Goal: Transaction & Acquisition: Purchase product/service

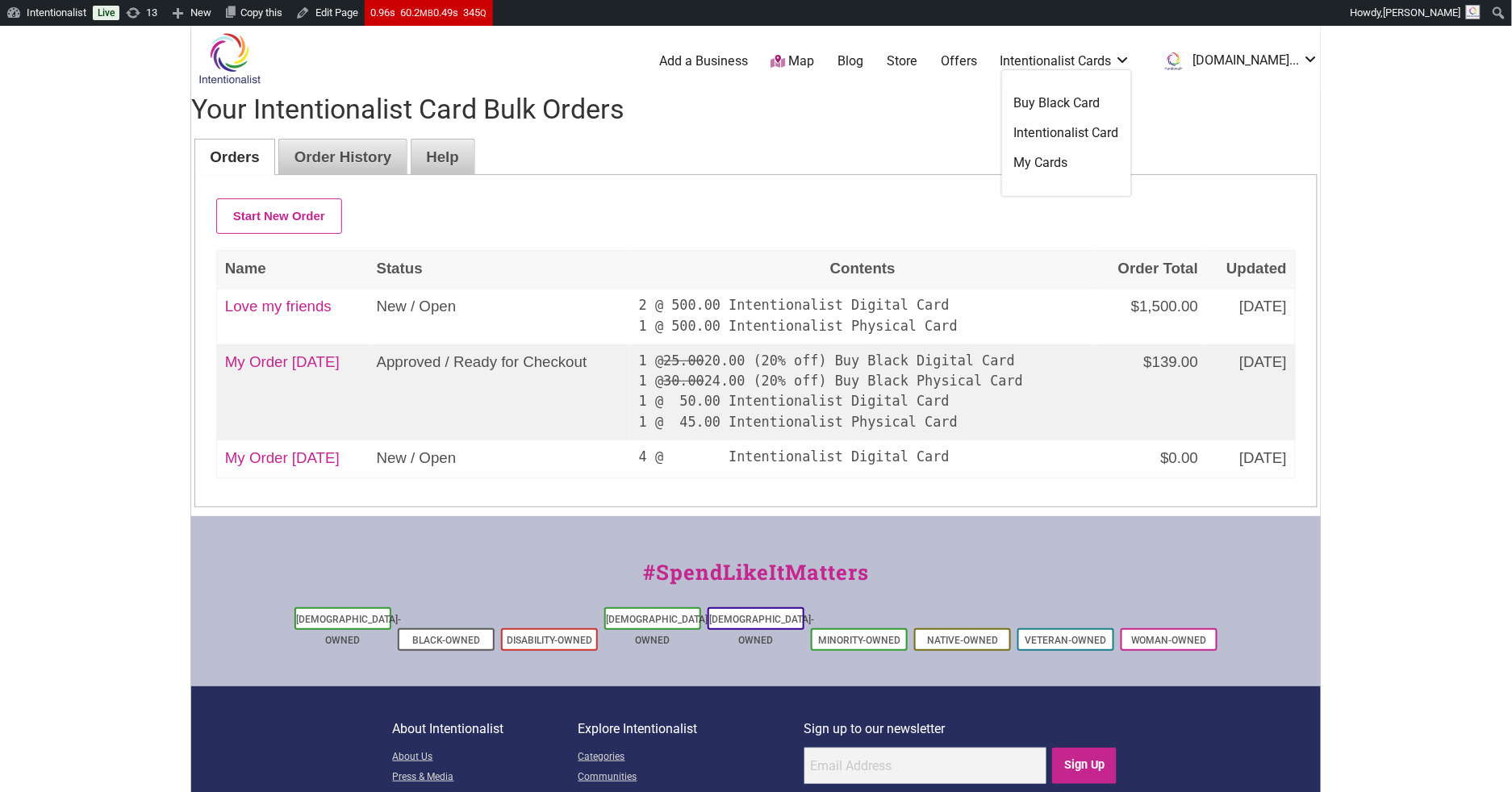
click at [1079, 130] on link "Intentionalist Card" at bounding box center [1067, 133] width 105 height 18
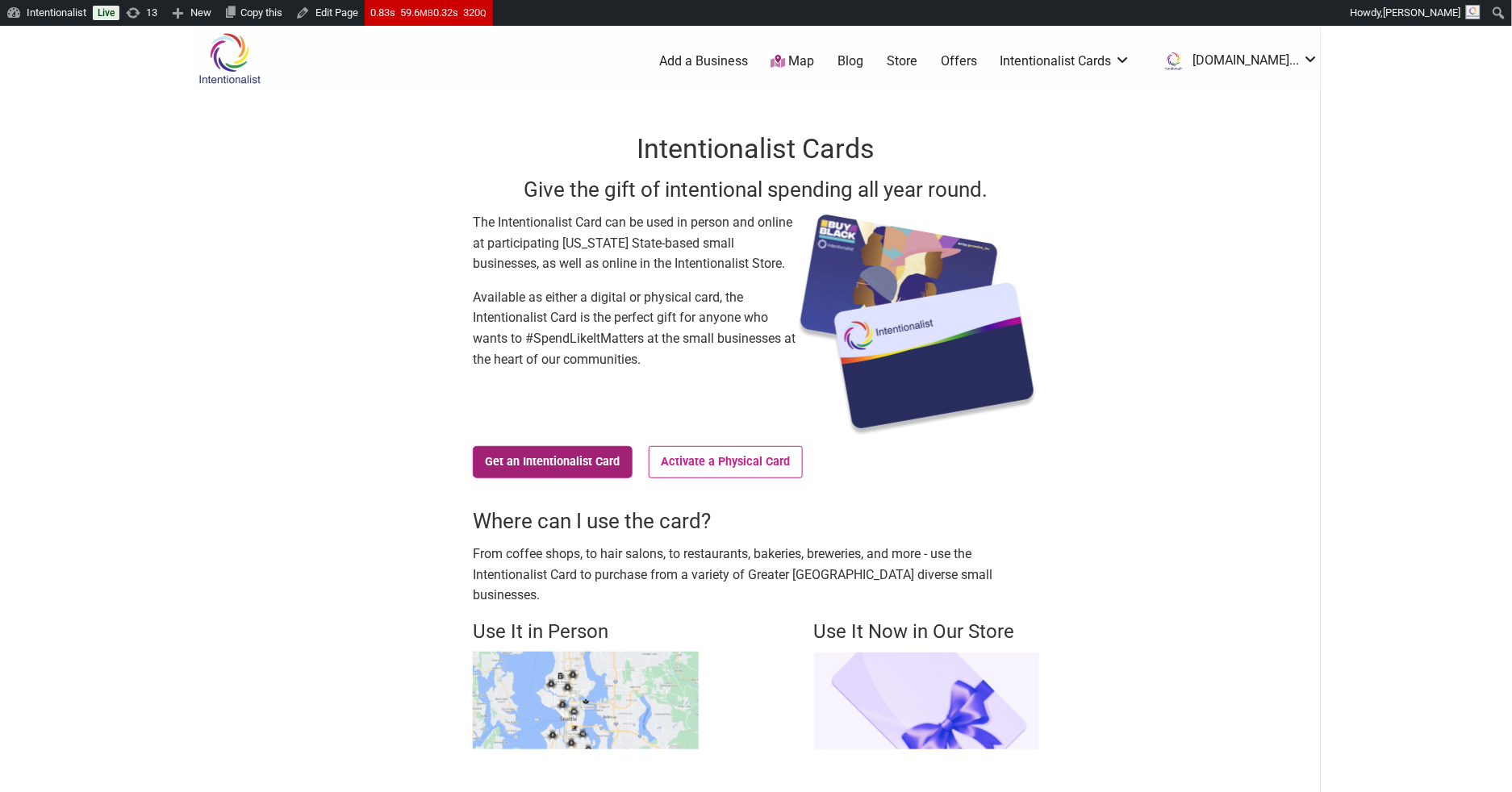
click at [587, 459] on link "Get an Intentionalist Card" at bounding box center [553, 463] width 160 height 33
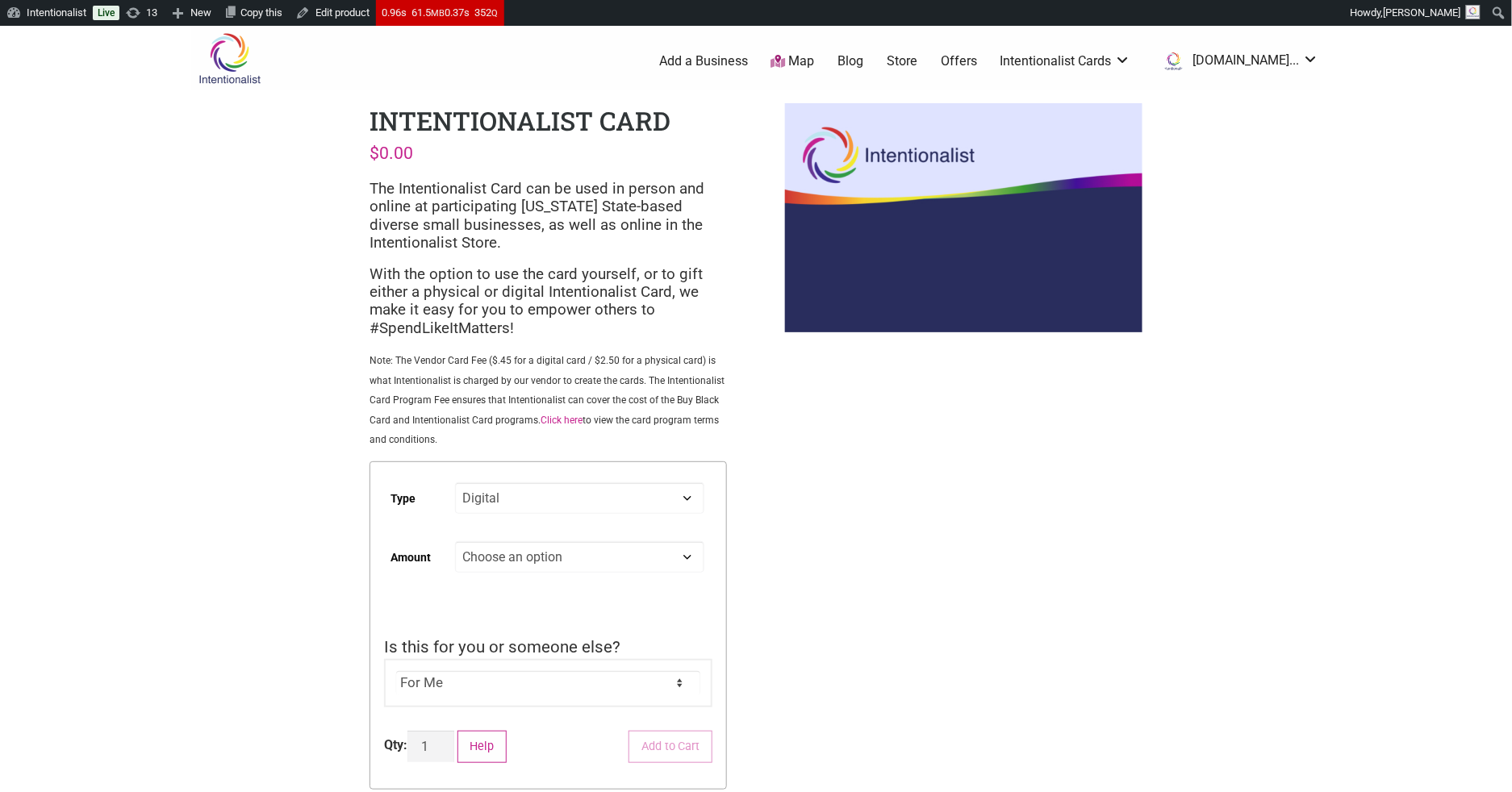
select select "Digital"
select select "250"
select select "Digital"
select select "250"
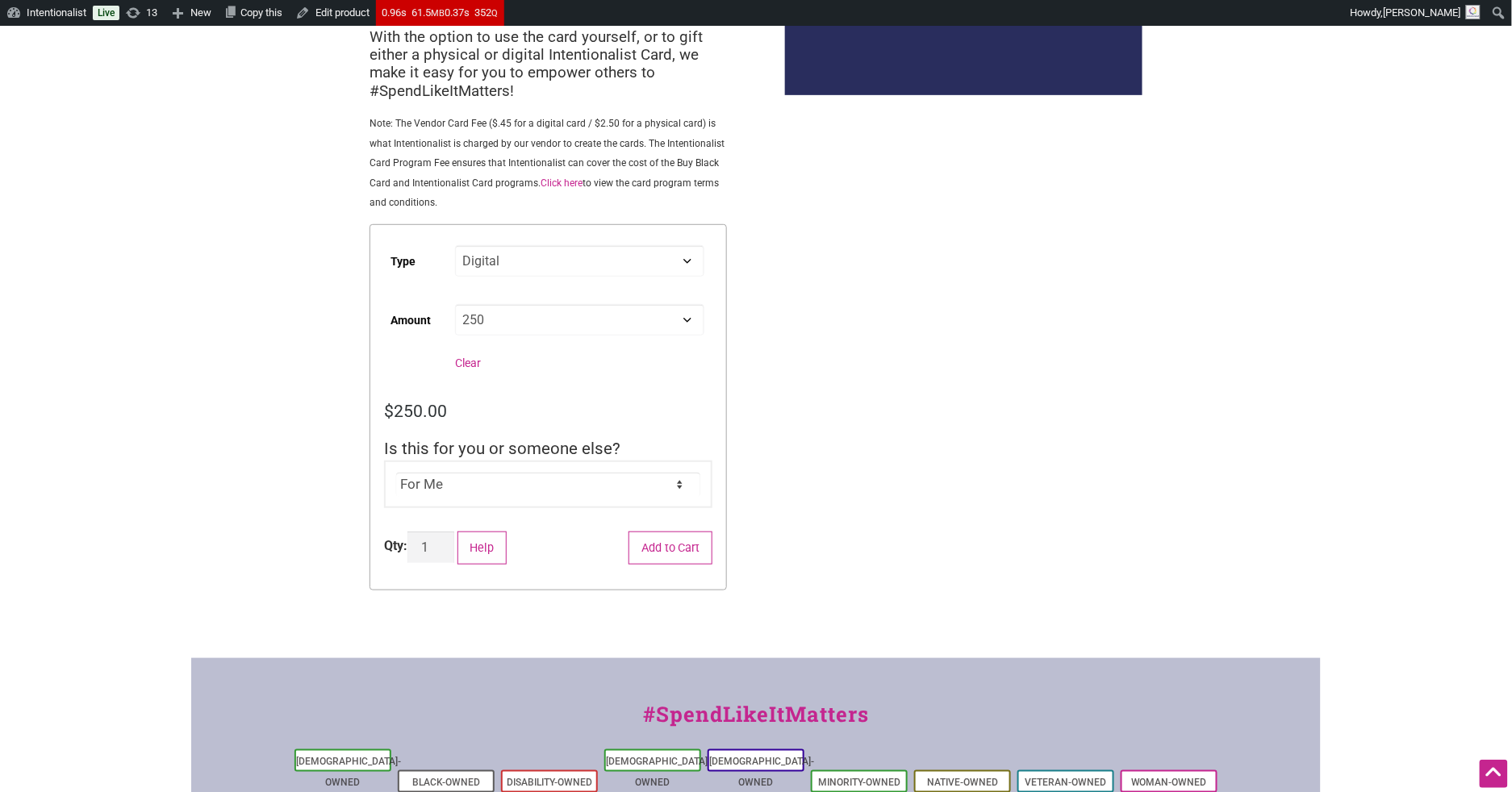
scroll to position [248, 0]
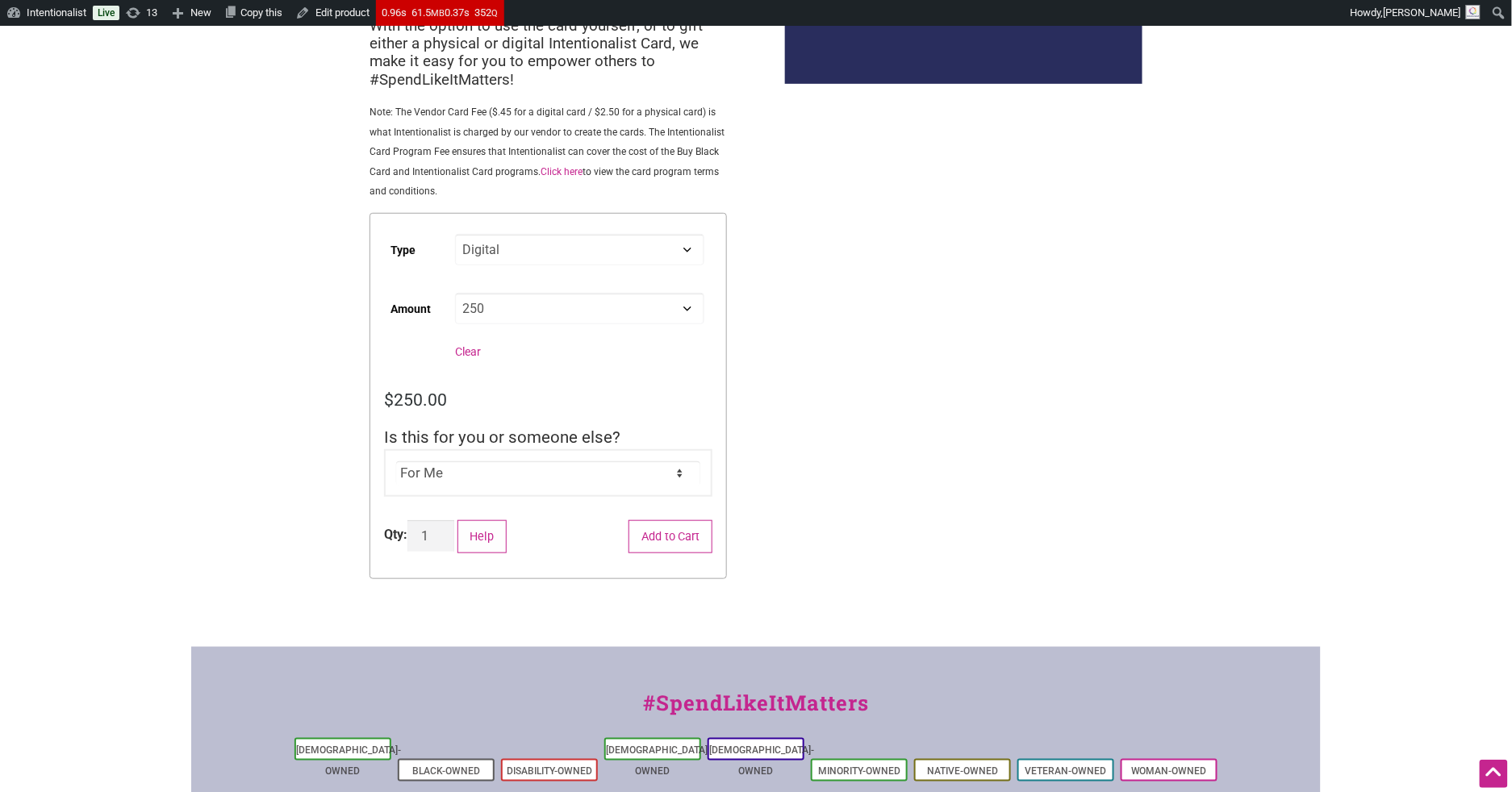
select select "For Someone Else"
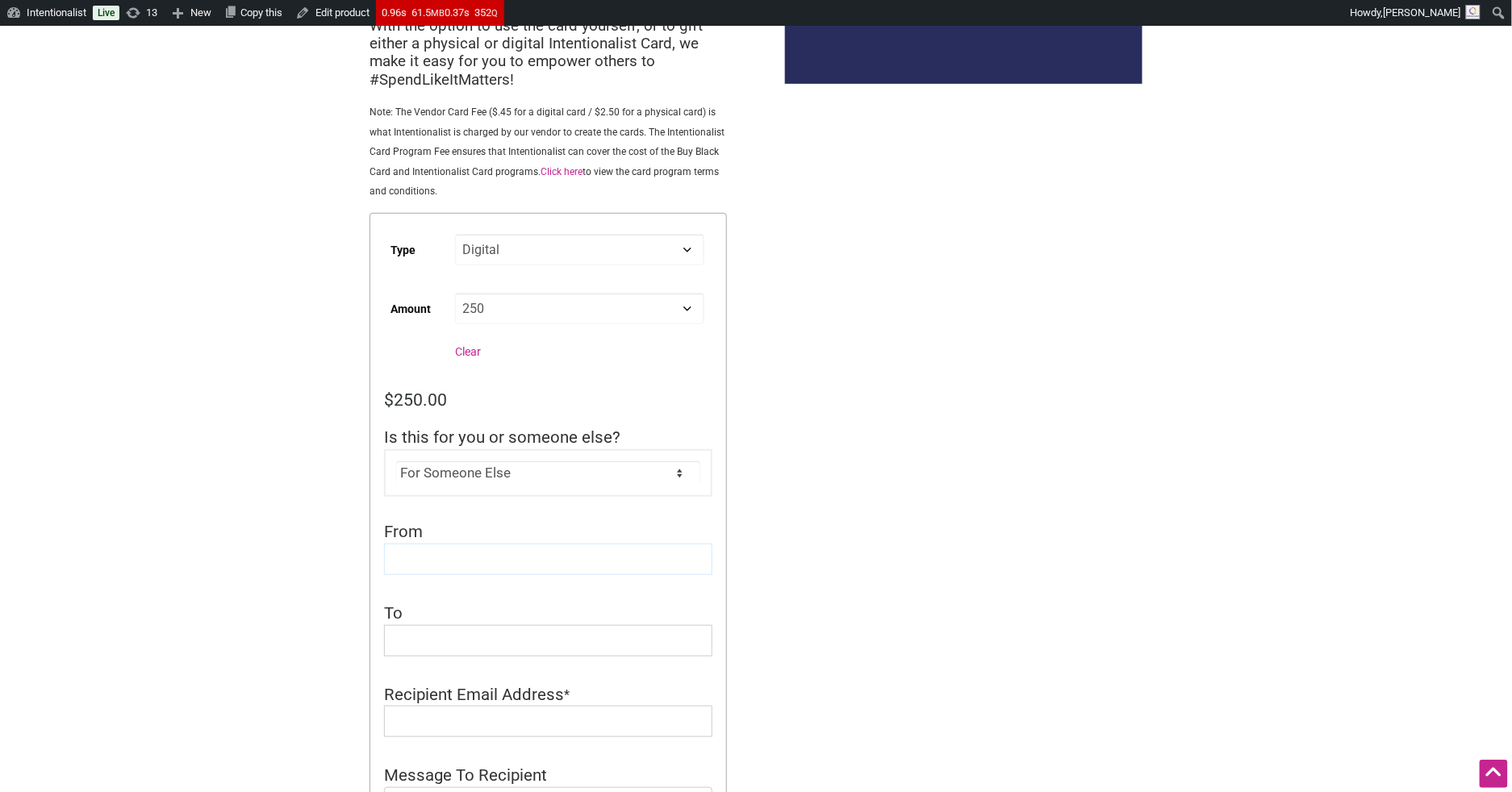
click at [408, 544] on input "From" at bounding box center [548, 559] width 328 height 32
type input "Intentionalist"
type input "Jeannette Rodan"
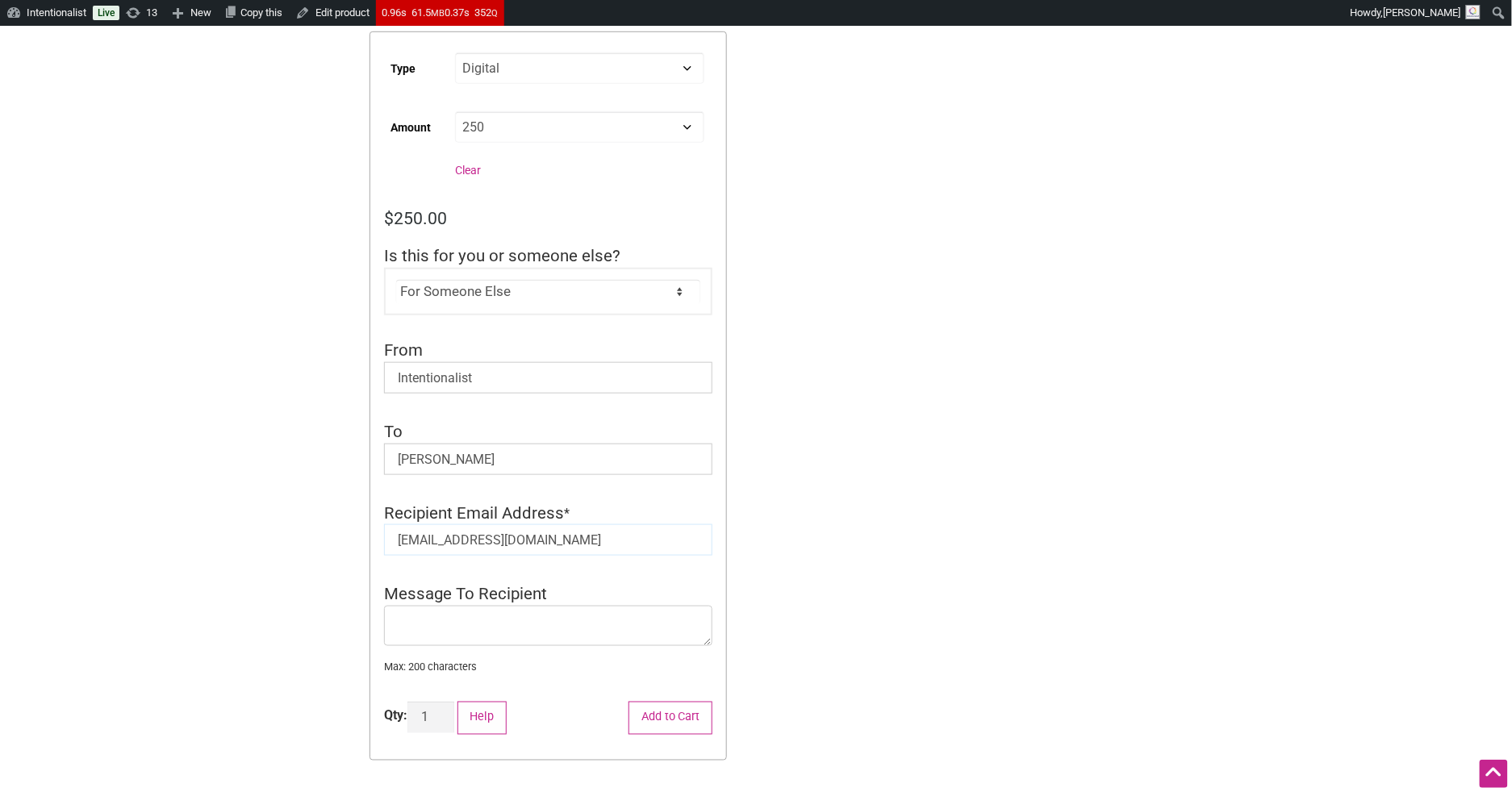
scroll to position [581, 0]
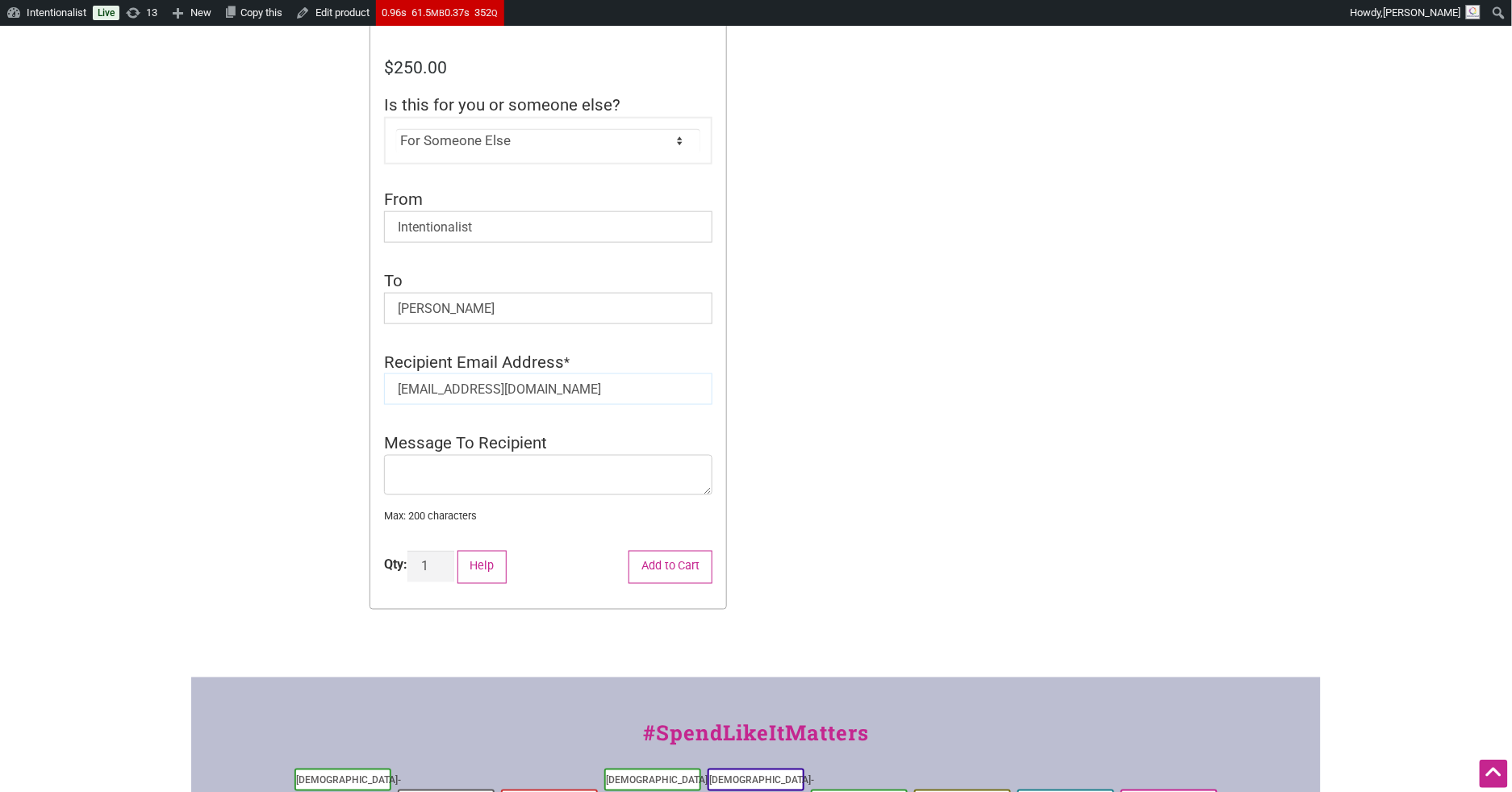
type input "jeannetter@onebrick.org"
click at [421, 456] on textarea "Message To Recipient" at bounding box center [548, 475] width 328 height 40
click at [414, 459] on textarea "Thanks so much for supporting ACRS!" at bounding box center [548, 475] width 328 height 40
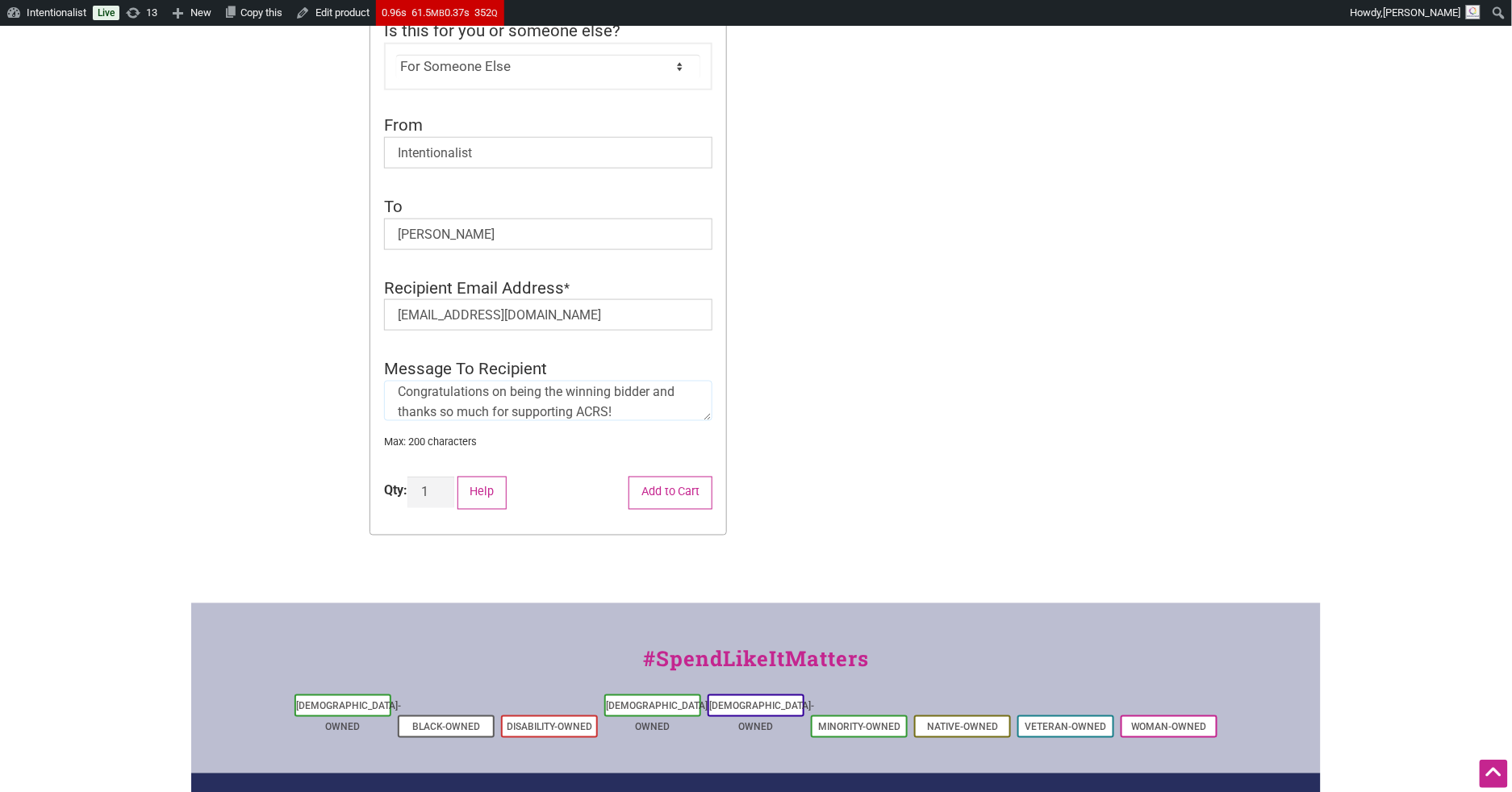
scroll to position [685, 0]
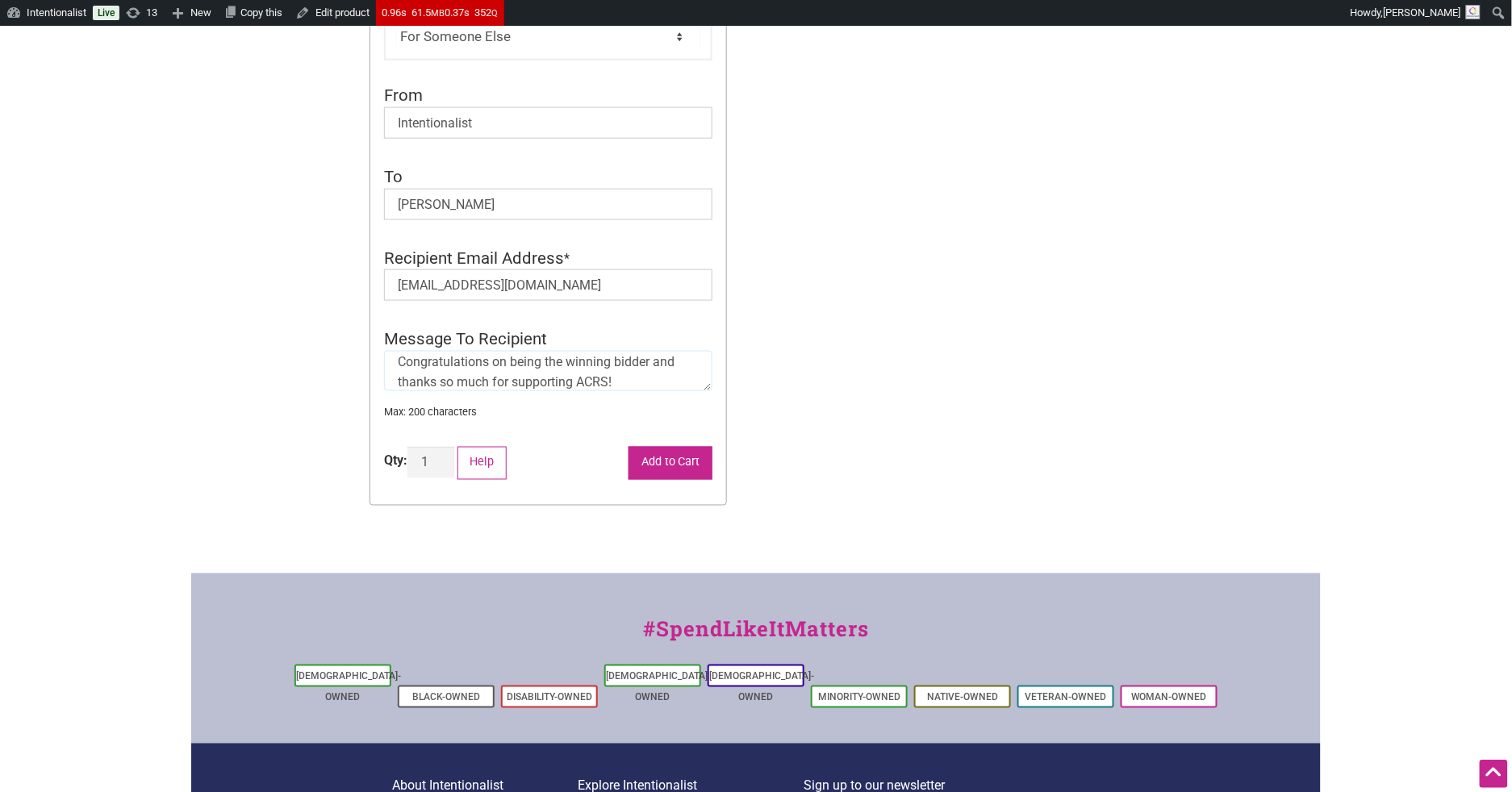
type textarea "Congratulations on being the winning bidder and thanks so much for supporting A…"
click at [672, 448] on button "Add to Cart" at bounding box center [670, 464] width 84 height 34
